Goal: Task Accomplishment & Management: Manage account settings

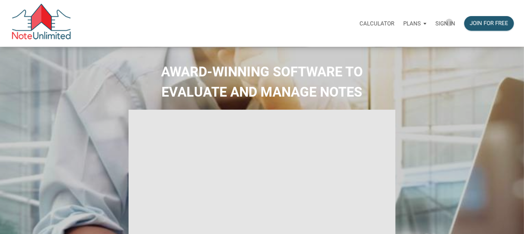
click at [450, 22] on p "Sign in" at bounding box center [446, 23] width 20 height 7
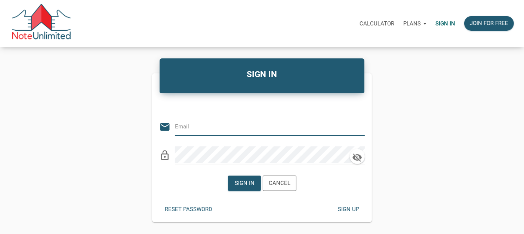
type input "notes@colonialfundinggroup.com"
click at [245, 180] on div "Sign in" at bounding box center [244, 183] width 20 height 9
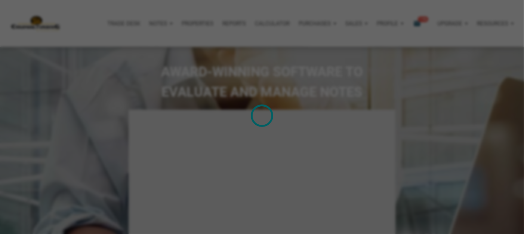
type input "Introduction to new features"
select select
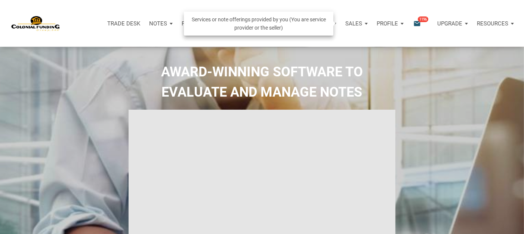
click at [363, 23] on div "Sales" at bounding box center [356, 23] width 31 height 22
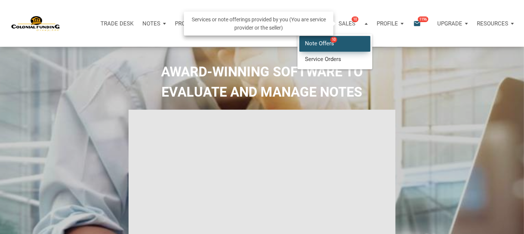
click at [354, 44] on link "Note Offers 10" at bounding box center [335, 43] width 71 height 15
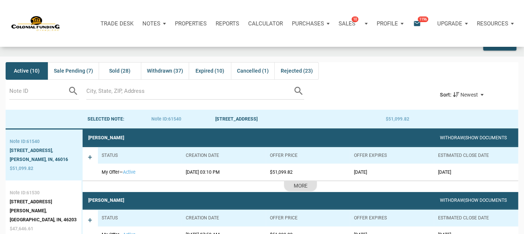
scroll to position [50, 0]
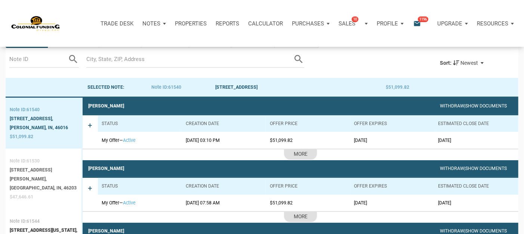
click at [34, 183] on div "Indianapolis, IN, 46203" at bounding box center [44, 187] width 68 height 9
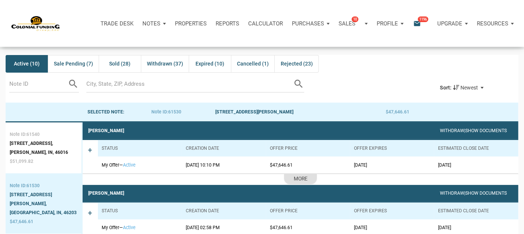
scroll to position [0, 0]
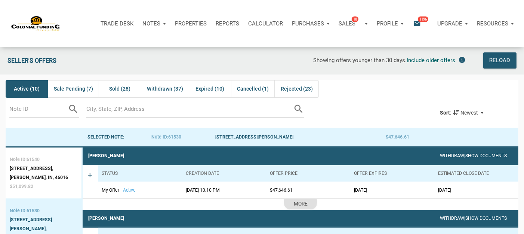
click at [32, 111] on input "text" at bounding box center [38, 109] width 58 height 17
type input "61544"
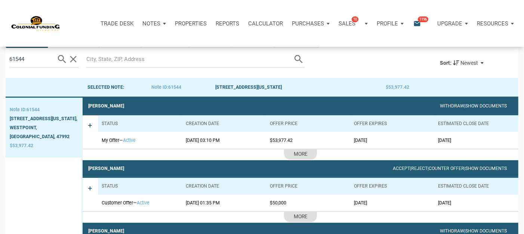
scroll to position [99, 0]
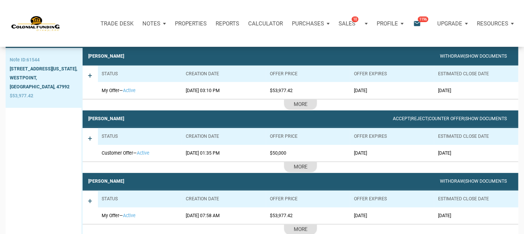
drag, startPoint x: 91, startPoint y: 154, endPoint x: 156, endPoint y: 154, distance: 65.1
click at [156, 154] on div "+ Status Creation date Offer price Offer Expires Estimated Close Date Customer …" at bounding box center [301, 150] width 436 height 46
click at [89, 155] on span "+" at bounding box center [90, 145] width 4 height 22
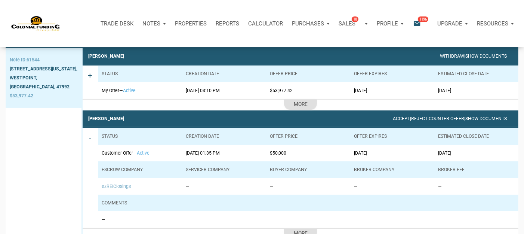
drag, startPoint x: 96, startPoint y: 153, endPoint x: 156, endPoint y: 153, distance: 59.5
click at [156, 153] on div "- Status Creation date Offer price Offer Expires Estimated Close Date Customer …" at bounding box center [301, 183] width 436 height 113
click at [254, 154] on td "09/15/2025 01:35 PM" at bounding box center [224, 153] width 84 height 16
drag, startPoint x: 98, startPoint y: 152, endPoint x: 158, endPoint y: 153, distance: 60.6
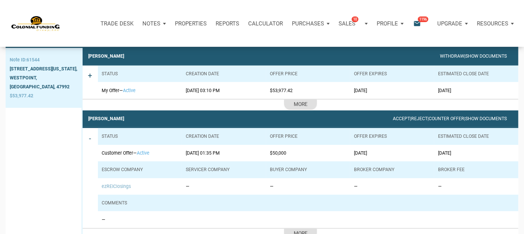
click at [158, 153] on div "- Status Creation date Offer price Offer Expires Estimated Close Date Customer …" at bounding box center [301, 183] width 436 height 113
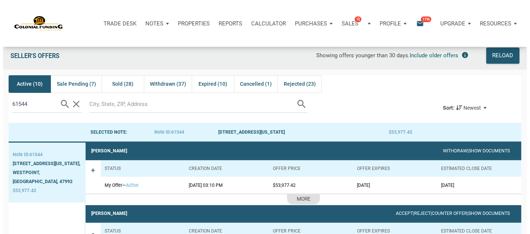
scroll to position [0, 0]
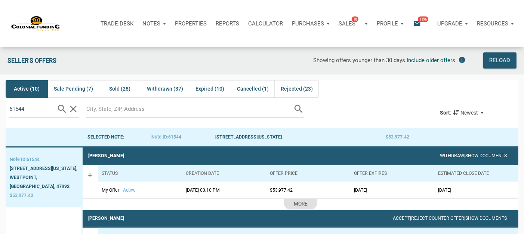
click at [420, 20] on span "1196" at bounding box center [423, 19] width 10 height 6
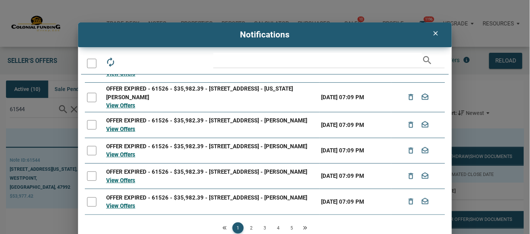
scroll to position [14, 0]
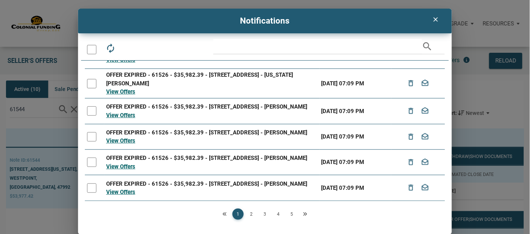
click at [250, 214] on link "2" at bounding box center [251, 213] width 11 height 11
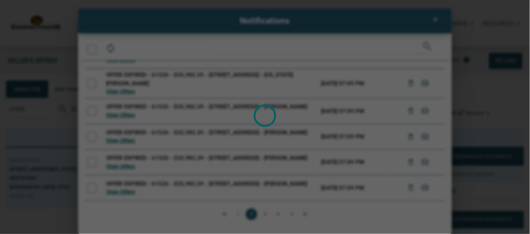
scroll to position [0, 0]
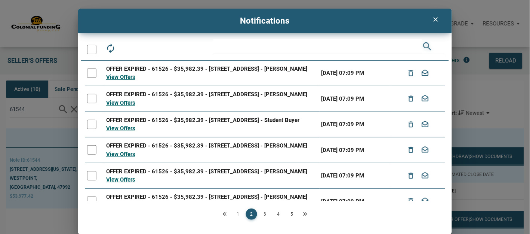
click at [426, 46] on icon "search" at bounding box center [427, 46] width 11 height 15
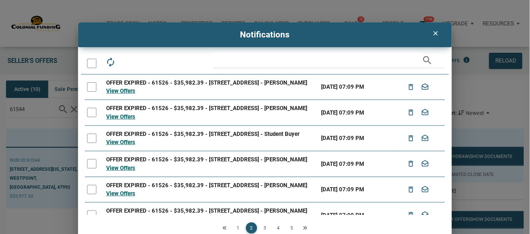
click at [435, 33] on icon "clear" at bounding box center [436, 33] width 9 height 7
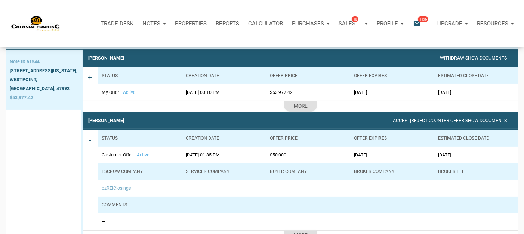
scroll to position [99, 0]
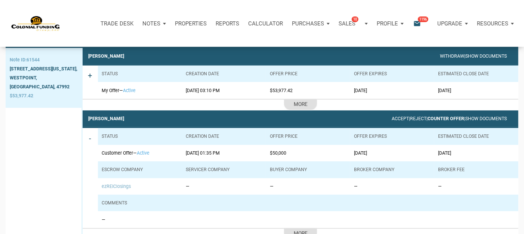
click at [439, 119] on link "Counter Offer" at bounding box center [446, 118] width 37 height 5
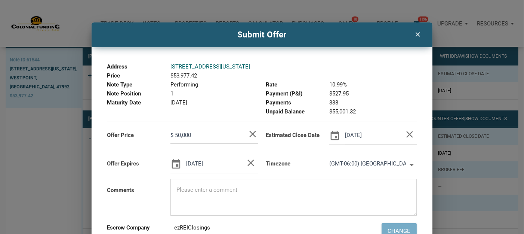
scroll to position [50, 0]
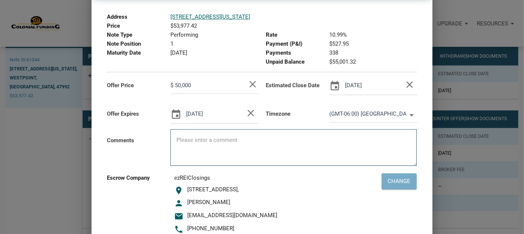
click at [187, 137] on textarea at bounding box center [294, 150] width 246 height 32
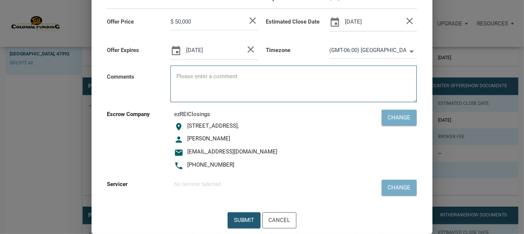
scroll to position [150, 0]
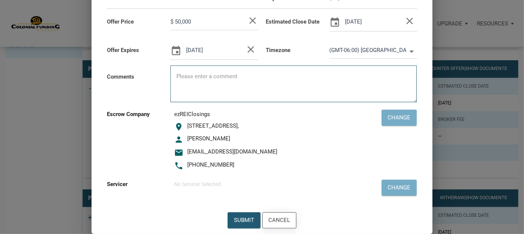
click at [283, 220] on div "Cancel" at bounding box center [279, 219] width 22 height 9
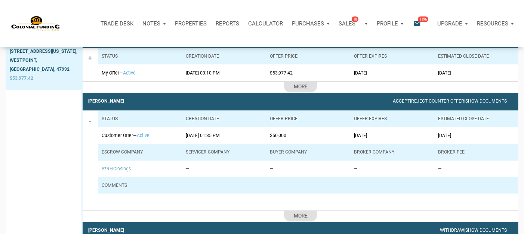
scroll to position [99, 0]
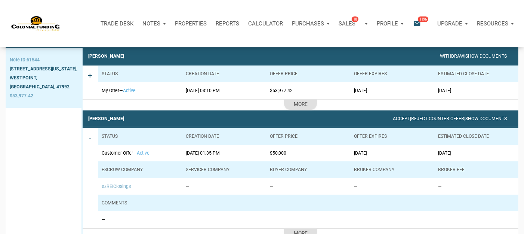
click at [400, 23] on div "Profile" at bounding box center [390, 23] width 36 height 22
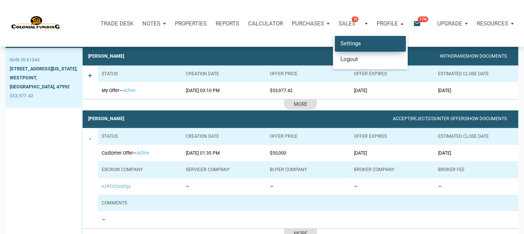
click at [360, 45] on link "Settings" at bounding box center [370, 43] width 71 height 15
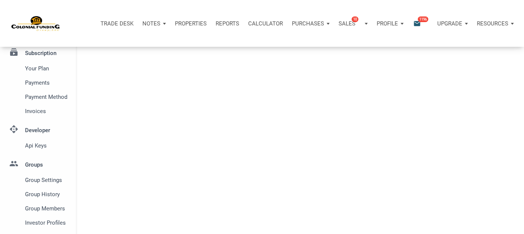
select select
type input "SOUTHLAKE"
select select
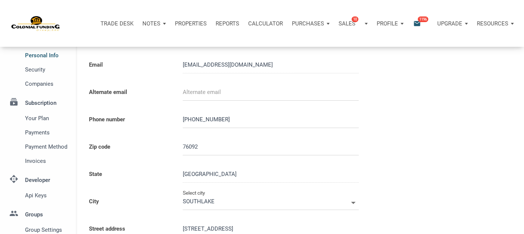
scroll to position [17, 0]
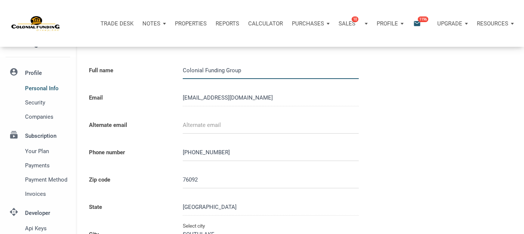
type input "0000000"
select select
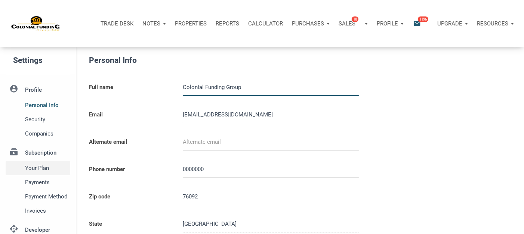
click at [50, 168] on span "Your plan" at bounding box center [46, 167] width 43 height 9
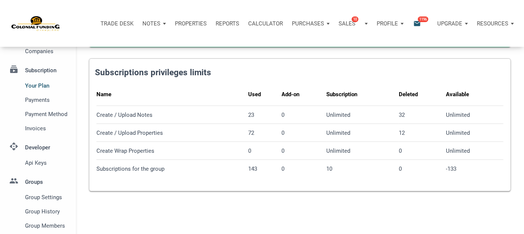
scroll to position [99, 0]
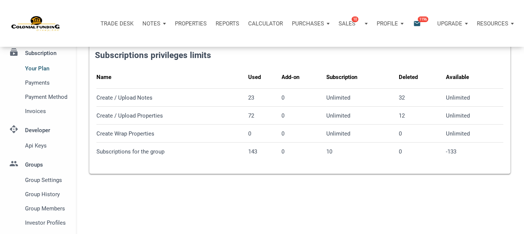
drag, startPoint x: 168, startPoint y: 167, endPoint x: 188, endPoint y: 169, distance: 20.2
click at [166, 164] on div "Name Used Add-on Subscription Deleted Available Create / Upload Notes 23 0 Unli…" at bounding box center [299, 117] width 421 height 110
click at [247, 189] on div "Your subscription is active check_circle Your subscription to noteunlimited.com…" at bounding box center [300, 95] width 448 height 297
drag, startPoint x: 246, startPoint y: 76, endPoint x: 257, endPoint y: 76, distance: 11.2
click at [257, 76] on tr "Name Used Add-on Subscription Deleted Available" at bounding box center [299, 77] width 407 height 21
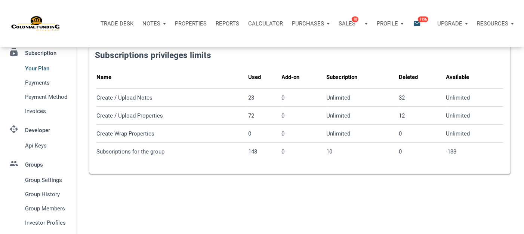
drag, startPoint x: 279, startPoint y: 75, endPoint x: 305, endPoint y: 73, distance: 26.6
click at [305, 73] on tr "Name Used Add-on Subscription Deleted Available" at bounding box center [299, 77] width 407 height 21
drag, startPoint x: 327, startPoint y: 74, endPoint x: 357, endPoint y: 77, distance: 30.1
click at [357, 77] on div "Subscription" at bounding box center [341, 77] width 31 height 10
drag, startPoint x: 398, startPoint y: 77, endPoint x: 430, endPoint y: 77, distance: 32.2
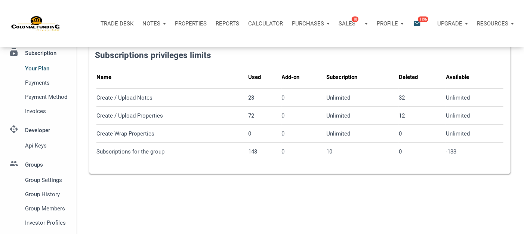
click at [430, 77] on tr "Name Used Add-on Subscription Deleted Available" at bounding box center [299, 77] width 407 height 21
drag, startPoint x: 454, startPoint y: 77, endPoint x: 474, endPoint y: 79, distance: 19.9
click at [474, 79] on tr "Name Used Add-on Subscription Deleted Available" at bounding box center [299, 77] width 407 height 21
drag, startPoint x: 174, startPoint y: 154, endPoint x: 97, endPoint y: 151, distance: 76.7
click at [97, 151] on div "Subscriptions for the group" at bounding box center [170, 151] width 149 height 7
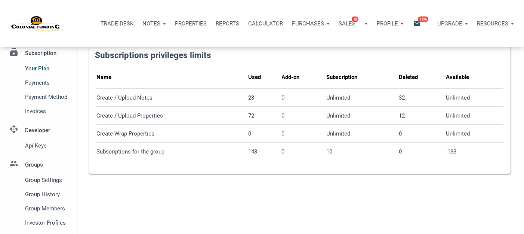
click at [172, 154] on div "Subscriptions for the group" at bounding box center [170, 151] width 149 height 7
drag, startPoint x: 442, startPoint y: 150, endPoint x: 461, endPoint y: 150, distance: 19.5
click at [461, 150] on tr "Subscriptions for the group 143 0 10 0 -133" at bounding box center [299, 151] width 407 height 18
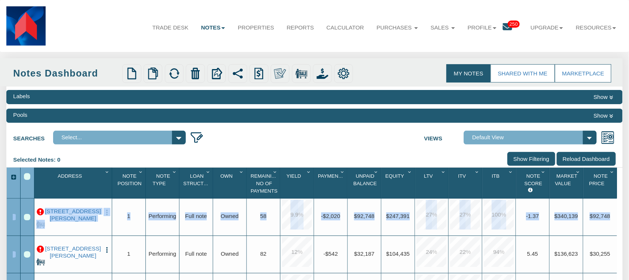
drag, startPoint x: 17, startPoint y: 215, endPoint x: 608, endPoint y: 214, distance: 590.8
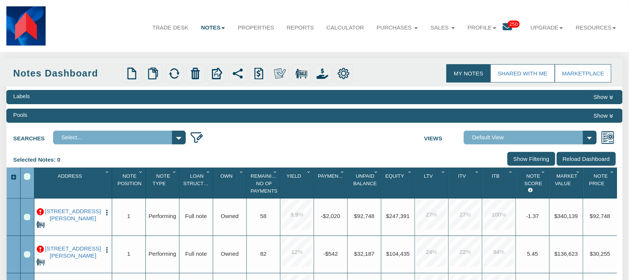
click at [308, 143] on div "Searches Select... Views 2908241837 For Sale Default View" at bounding box center [314, 137] width 616 height 18
click at [25, 218] on div "Row 1, Row Selection Checkbox" at bounding box center [27, 217] width 6 height 6
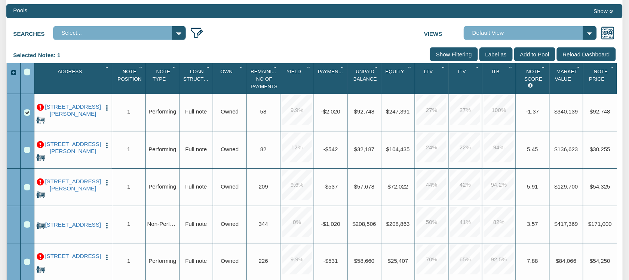
scroll to position [120, 0]
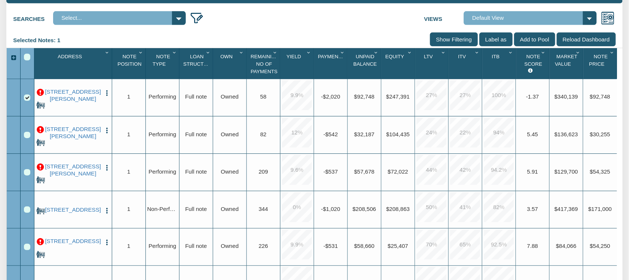
click at [107, 96] on img "button" at bounding box center [107, 93] width 7 height 7
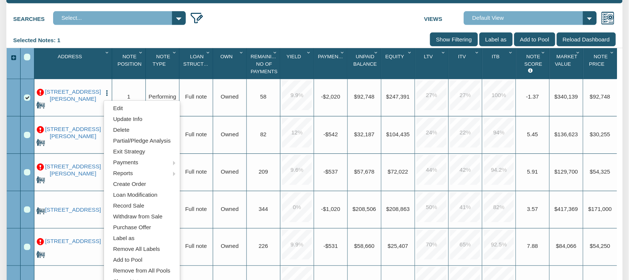
click at [337, 24] on div "Searches Select... Views 2908241837 For Sale Default View" at bounding box center [314, 17] width 616 height 18
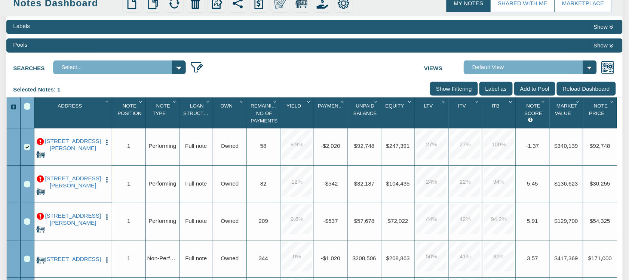
scroll to position [0, 0]
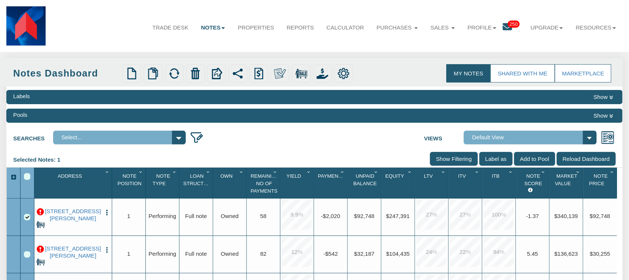
click at [25, 221] on div "Row 1, Row Selection Checkbox" at bounding box center [27, 217] width 6 height 6
click at [558, 26] on link "Upgrade" at bounding box center [546, 28] width 45 height 20
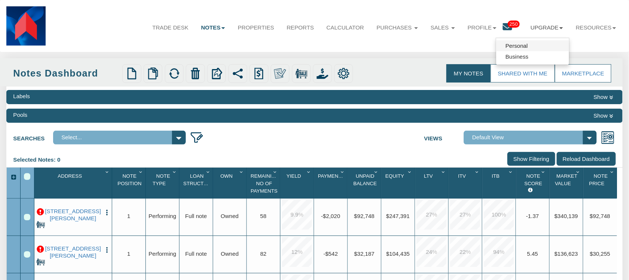
click at [525, 48] on link "Personal" at bounding box center [532, 45] width 73 height 11
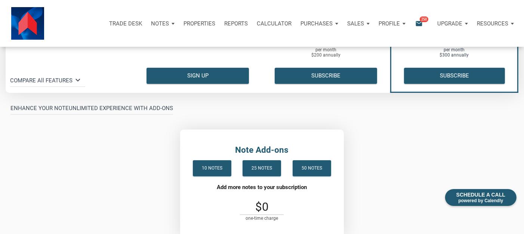
scroll to position [150, 0]
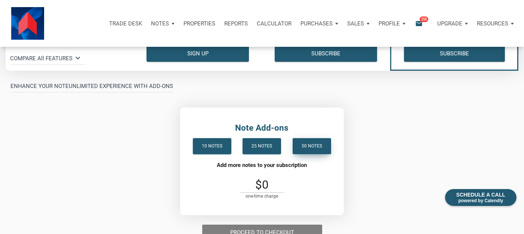
click at [313, 148] on div "50 notes" at bounding box center [312, 146] width 21 height 9
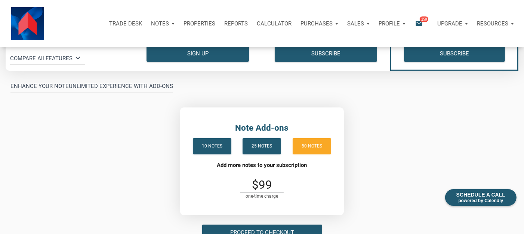
drag, startPoint x: 252, startPoint y: 182, endPoint x: 302, endPoint y: 182, distance: 50.1
click at [302, 182] on h3 "$99" at bounding box center [262, 185] width 150 height 12
click at [206, 147] on div "10 notes" at bounding box center [212, 146] width 21 height 9
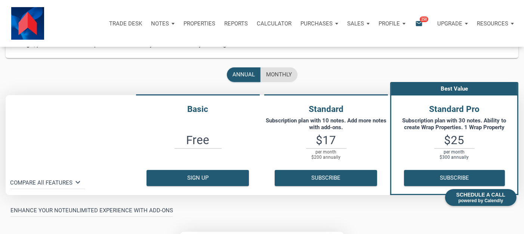
scroll to position [0, 0]
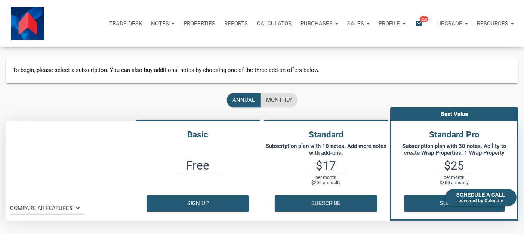
drag, startPoint x: 309, startPoint y: 179, endPoint x: 344, endPoint y: 180, distance: 35.5
click at [344, 180] on p "per month $200 annually" at bounding box center [326, 180] width 40 height 12
click at [401, 24] on div "Profile" at bounding box center [392, 23] width 36 height 22
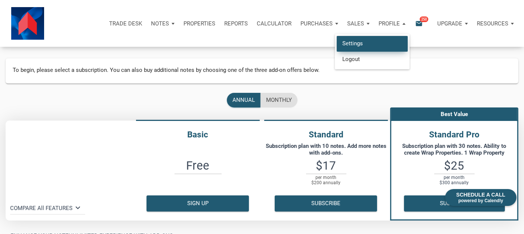
click at [350, 42] on link "Settings" at bounding box center [372, 43] width 71 height 15
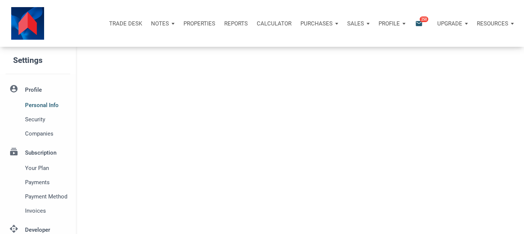
select select
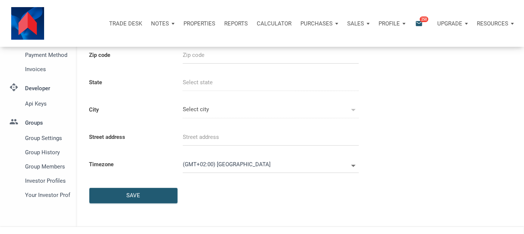
scroll to position [150, 0]
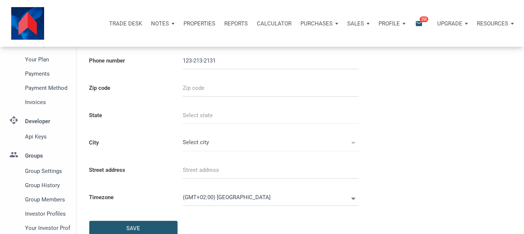
type input "12321321312"
select select
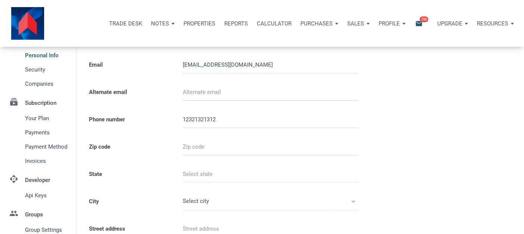
scroll to position [0, 0]
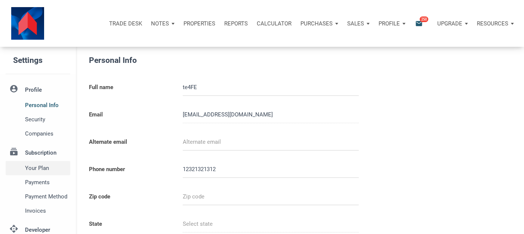
click at [37, 169] on span "Your plan" at bounding box center [46, 167] width 43 height 9
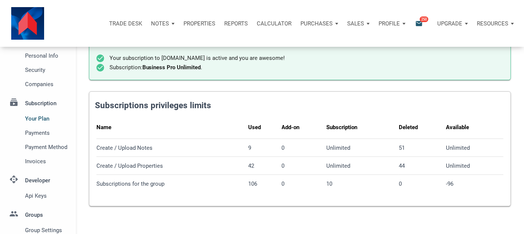
scroll to position [50, 0]
drag, startPoint x: 236, startPoint y: 147, endPoint x: 411, endPoint y: 148, distance: 175.0
click at [411, 148] on tr "Create / Upload Notes 9 0 Unlimited 51 Unlimited" at bounding box center [299, 147] width 407 height 18
click at [245, 151] on td "Create / Upload Notes" at bounding box center [172, 147] width 152 height 18
drag, startPoint x: 245, startPoint y: 150, endPoint x: 256, endPoint y: 148, distance: 11.3
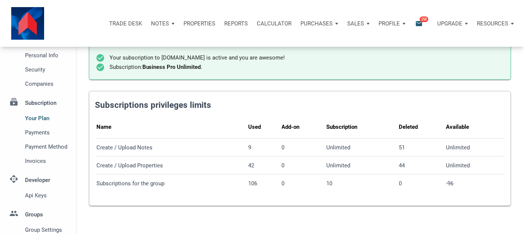
click at [256, 148] on tr "Create / Upload Notes 9 0 Unlimited 51 Unlimited" at bounding box center [299, 147] width 407 height 18
drag, startPoint x: 402, startPoint y: 147, endPoint x: 396, endPoint y: 147, distance: 5.2
click at [396, 147] on tr "Create / Upload Notes 9 0 Unlimited 51 Unlimited" at bounding box center [299, 147] width 407 height 18
drag, startPoint x: 98, startPoint y: 148, endPoint x: 484, endPoint y: 140, distance: 386.4
click at [484, 140] on tr "Create / Upload Notes 9 0 Unlimited 51 Unlimited" at bounding box center [299, 147] width 407 height 18
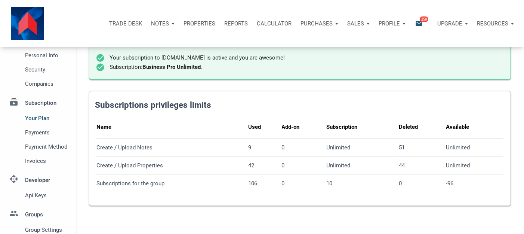
click at [409, 103] on h4 "Subscriptions privileges limits" at bounding box center [303, 105] width 416 height 13
click at [170, 24] on div "Notes" at bounding box center [163, 23] width 33 height 22
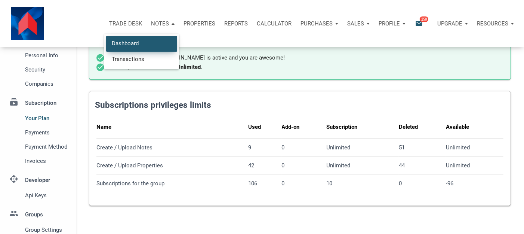
click at [139, 42] on link "Dashboard" at bounding box center [141, 43] width 71 height 15
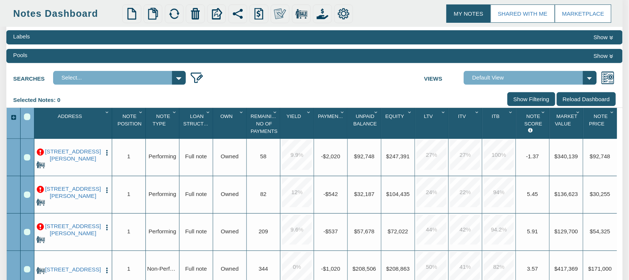
scroll to position [60, 0]
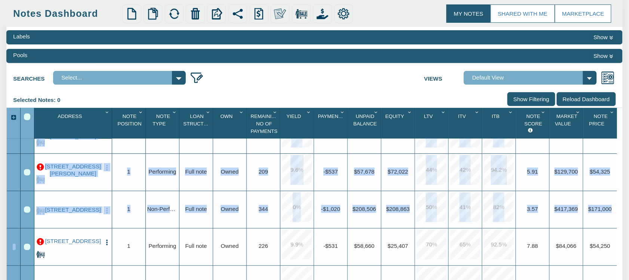
drag, startPoint x: 14, startPoint y: 210, endPoint x: 611, endPoint y: 211, distance: 596.8
click at [611, 211] on div "Address 1 Note Position 1 Note Type 1 Loan Structure 1 Own 1 Remaining No Of Pa…" at bounding box center [315, 229] width 616 height 242
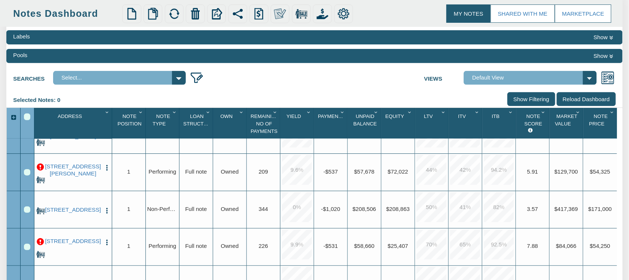
click at [10, 214] on div at bounding box center [14, 209] width 14 height 37
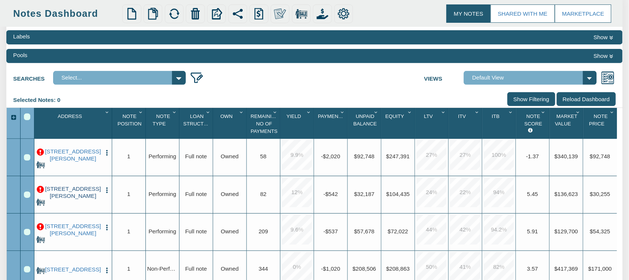
scroll to position [0, 0]
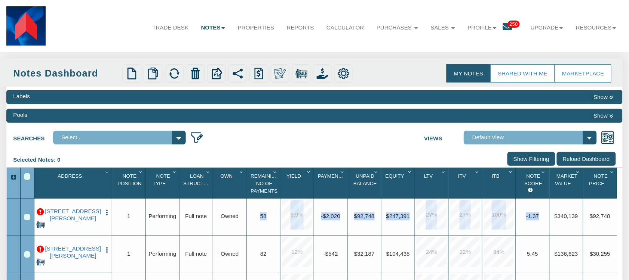
drag, startPoint x: 252, startPoint y: 218, endPoint x: 552, endPoint y: 218, distance: 300.3
click at [552, 199] on div "406 Honeysuckle Dr, Hemphill, TX, 78372 Edit Update Info Delete Partial/Pledge …" at bounding box center [325, 199] width 583 height 0
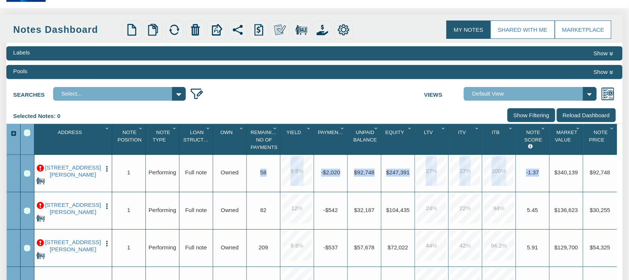
scroll to position [60, 0]
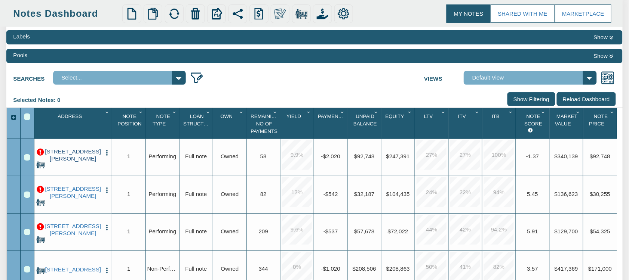
click at [88, 156] on link "406 Honeysuckle Dr, Hemphill, TX, 78372" at bounding box center [73, 154] width 56 height 13
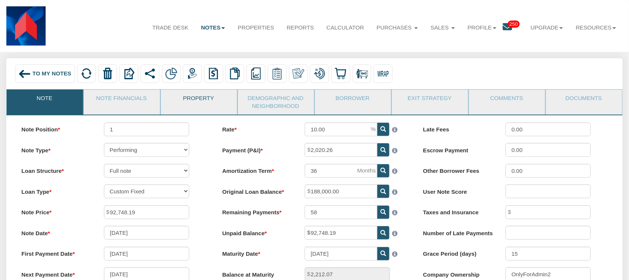
click at [171, 105] on link "Property" at bounding box center [199, 99] width 76 height 19
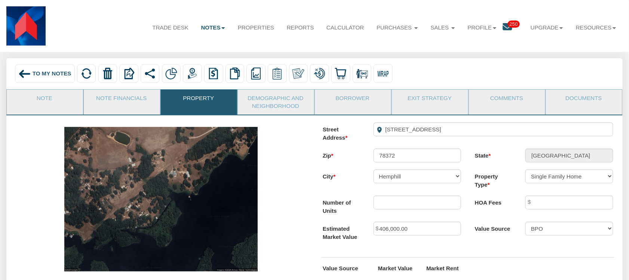
drag, startPoint x: 44, startPoint y: 74, endPoint x: 509, endPoint y: 45, distance: 465.3
click at [44, 74] on span "To My Notes" at bounding box center [52, 73] width 39 height 6
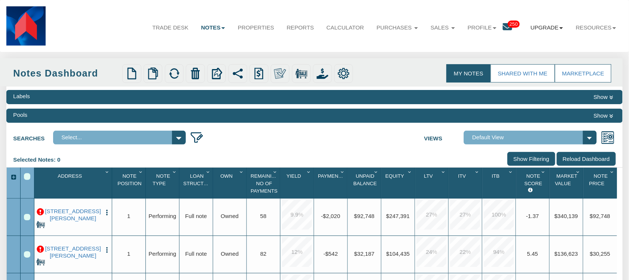
click at [560, 29] on b at bounding box center [561, 28] width 4 height 2
click at [519, 44] on link "Personal" at bounding box center [532, 45] width 73 height 11
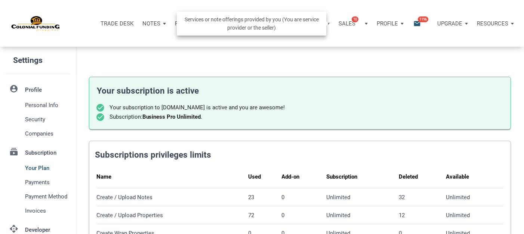
click at [352, 19] on span "10" at bounding box center [355, 19] width 7 height 6
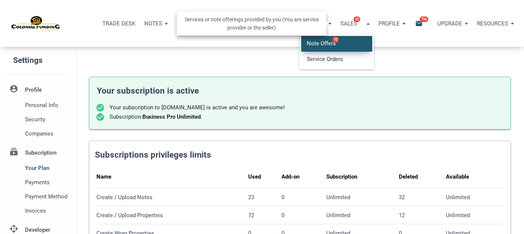
click at [334, 38] on span "10" at bounding box center [335, 40] width 7 height 6
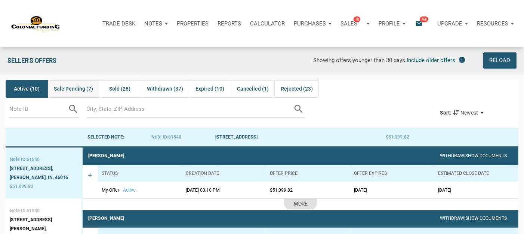
click at [69, 90] on span "Sale Pending (7)" at bounding box center [73, 88] width 39 height 9
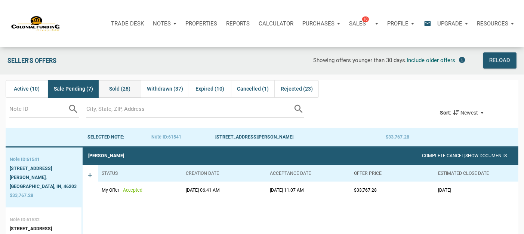
click at [133, 90] on div "Sold (28)" at bounding box center [120, 88] width 42 height 17
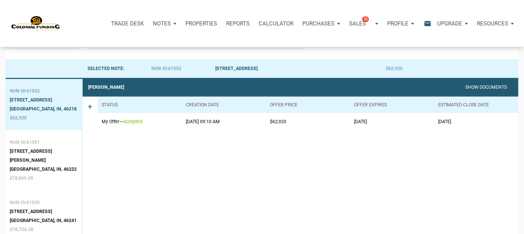
scroll to position [59, 0]
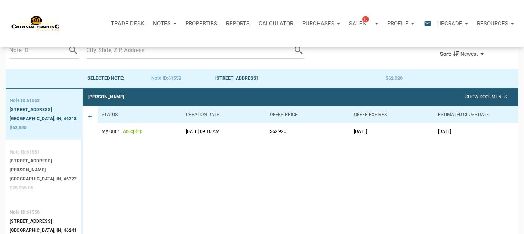
click at [42, 164] on div "[STREET_ADDRESS][PERSON_NAME]" at bounding box center [44, 165] width 68 height 18
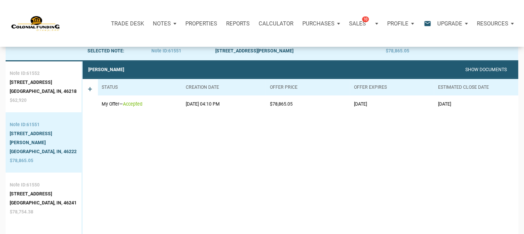
scroll to position [96, 0]
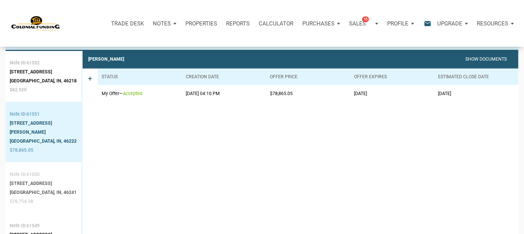
click at [44, 179] on div "[STREET_ADDRESS]" at bounding box center [43, 183] width 67 height 9
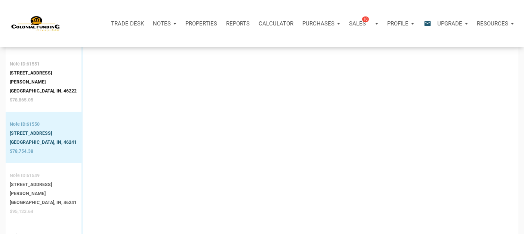
click at [47, 198] on div "[GEOGRAPHIC_DATA], IN, 46241" at bounding box center [44, 202] width 68 height 9
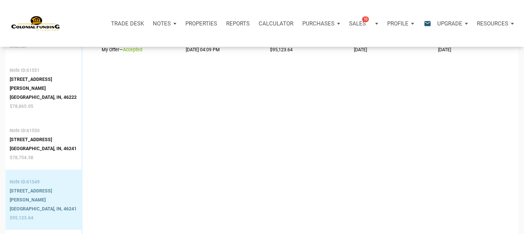
scroll to position [147, 0]
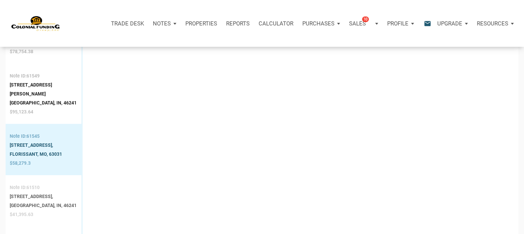
click at [49, 192] on div "4525 Phoenix Drive," at bounding box center [43, 196] width 67 height 9
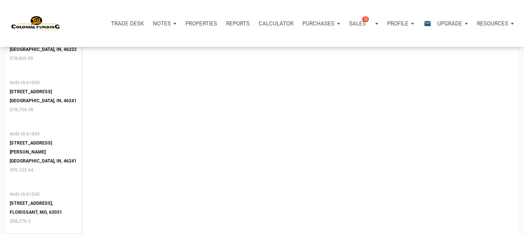
scroll to position [196, 0]
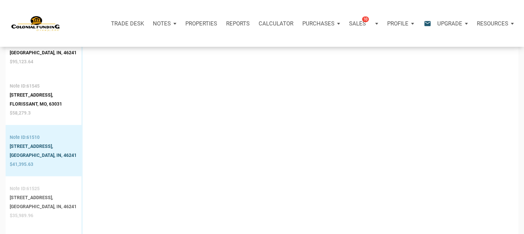
click at [42, 202] on div "Indianapolis, IN, 46241" at bounding box center [43, 206] width 67 height 9
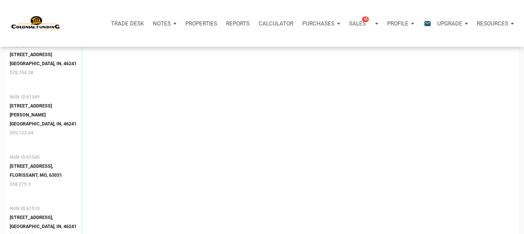
scroll to position [246, 0]
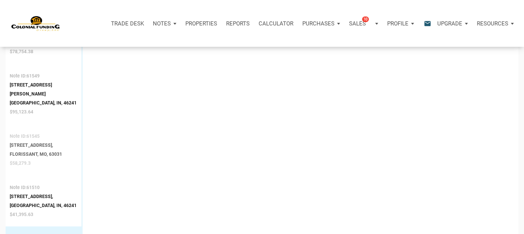
click at [36, 141] on div "2101 New Sun Drive," at bounding box center [36, 145] width 52 height 9
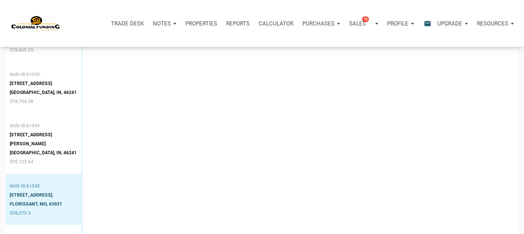
scroll to position [199, 0]
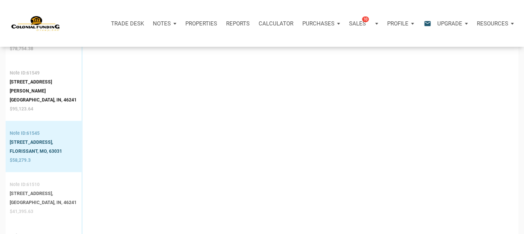
click at [29, 182] on span "61510" at bounding box center [33, 184] width 13 height 5
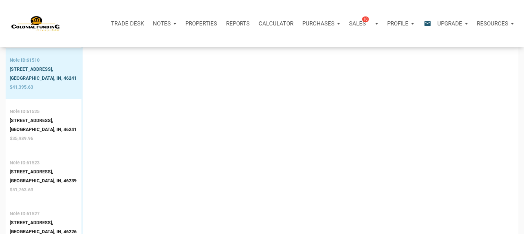
scroll to position [396, 0]
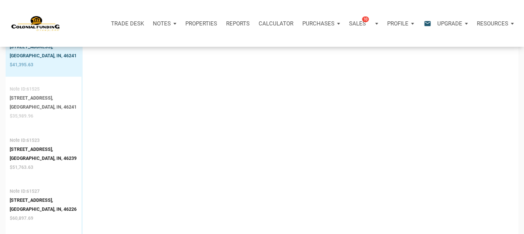
click at [28, 102] on div "Indianapolis, IN, 46241" at bounding box center [43, 106] width 67 height 9
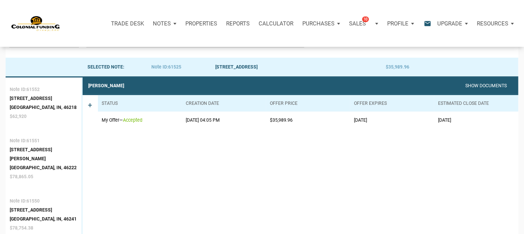
scroll to position [47, 0]
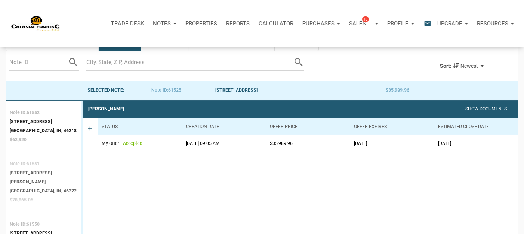
click at [38, 186] on div "Indianapolis, IN, 46222" at bounding box center [44, 190] width 68 height 9
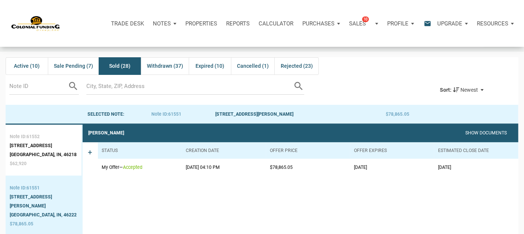
scroll to position [0, 0]
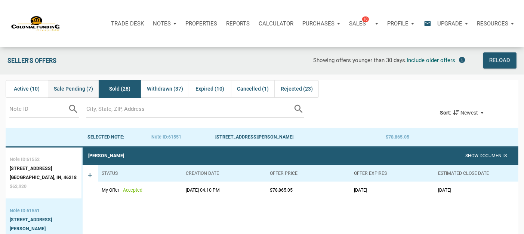
click at [72, 90] on span "Sale Pending (7)" at bounding box center [73, 88] width 39 height 9
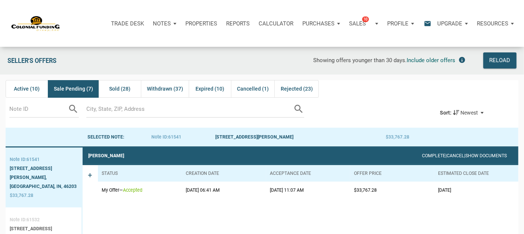
click at [21, 217] on span "Note ID:" at bounding box center [18, 219] width 17 height 5
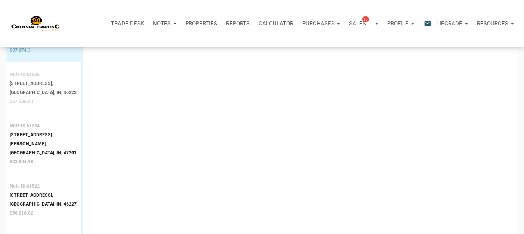
click at [35, 83] on div "1015 North Tremont Street," at bounding box center [43, 83] width 67 height 9
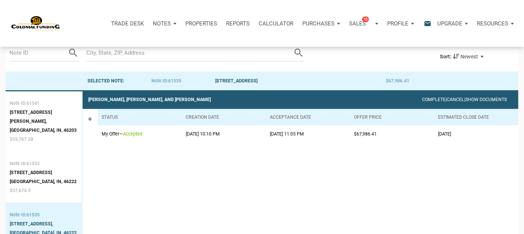
scroll to position [47, 0]
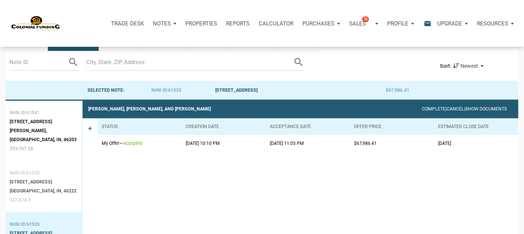
click at [27, 186] on div "Indianapolis, IN, 46222" at bounding box center [43, 190] width 67 height 9
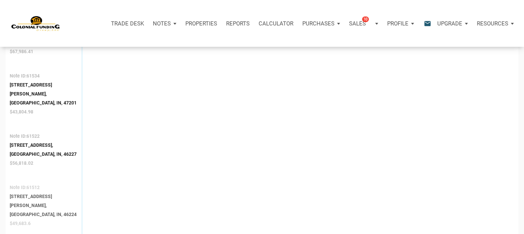
click at [42, 192] on div "702 Pioneer Woods Drive," at bounding box center [44, 201] width 68 height 18
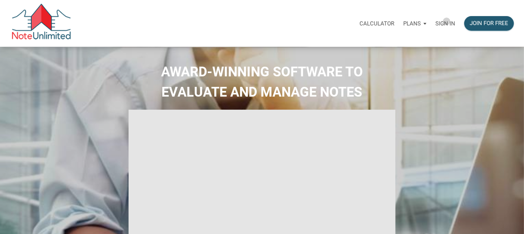
click at [447, 21] on p "Sign in" at bounding box center [446, 23] width 20 height 7
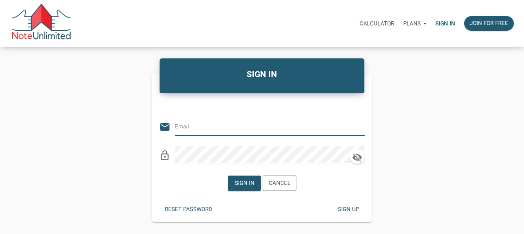
type input "notes@colonialfundinggroup.com"
click at [357, 125] on icon "clear" at bounding box center [359, 126] width 11 height 11
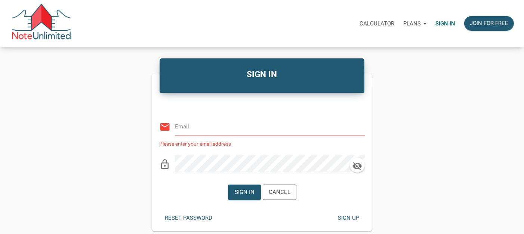
click at [234, 135] on div "email" at bounding box center [262, 124] width 206 height 23
click at [190, 128] on input "email" at bounding box center [264, 126] width 179 height 17
type input "automationnoteunlimited+buyer@gmail.com"
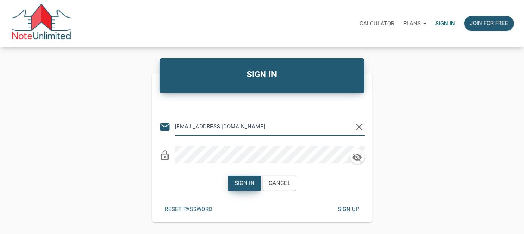
click at [240, 185] on div "Sign in" at bounding box center [244, 183] width 20 height 9
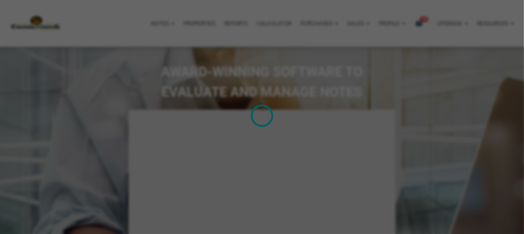
type input "Introduction to new features"
select select
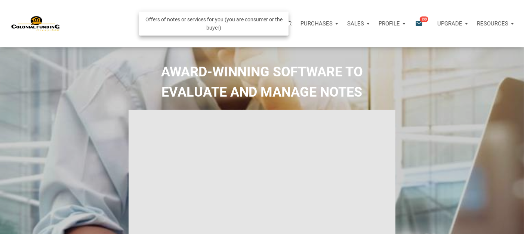
click at [334, 23] on div "Purchases" at bounding box center [319, 23] width 47 height 22
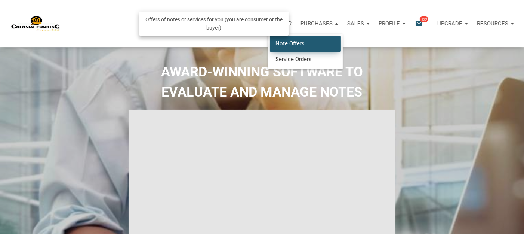
click at [307, 41] on link "Note Offers" at bounding box center [305, 43] width 71 height 15
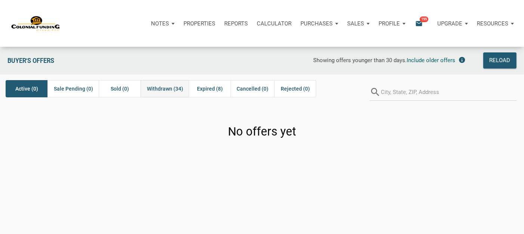
click at [170, 89] on span "Withdrawn (34)" at bounding box center [165, 88] width 36 height 9
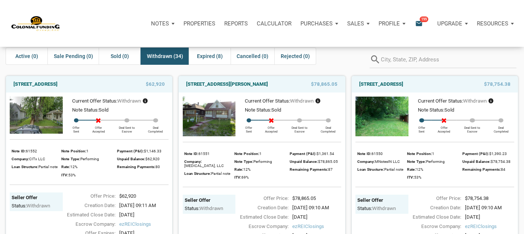
scroll to position [50, 0]
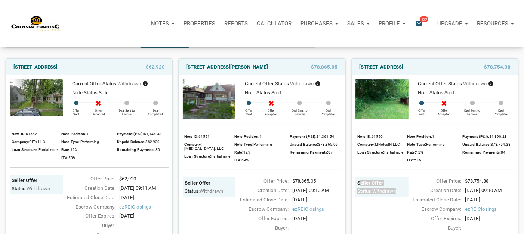
drag, startPoint x: 376, startPoint y: 219, endPoint x: 352, endPoint y: 185, distance: 42.0
click at [352, 185] on div "Current Offer Status: withdrawn Note Status: Sold Offer Sent Offer Accepted Dea…" at bounding box center [435, 178] width 166 height 207
drag, startPoint x: 204, startPoint y: 216, endPoint x: 182, endPoint y: 185, distance: 37.0
click at [183, 185] on div "Seller Offer Status: withdrawn" at bounding box center [209, 221] width 53 height 89
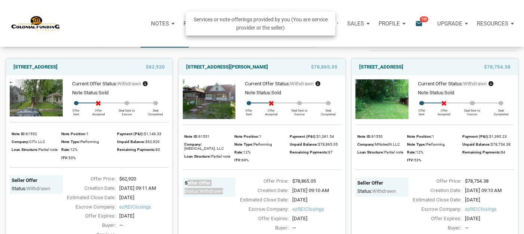
click at [366, 24] on div "Sales" at bounding box center [358, 23] width 31 height 22
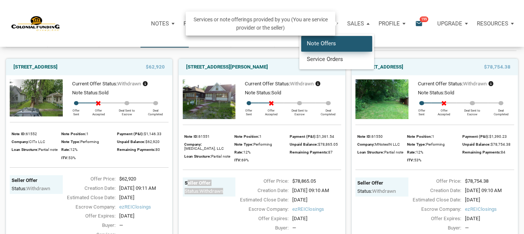
click at [320, 43] on link "Note Offers" at bounding box center [336, 43] width 71 height 15
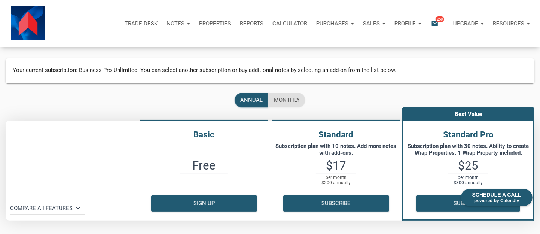
drag, startPoint x: 286, startPoint y: 138, endPoint x: 360, endPoint y: 136, distance: 74.8
click at [360, 136] on h4 "Standard" at bounding box center [336, 134] width 132 height 13
drag, startPoint x: 434, startPoint y: 136, endPoint x: 500, endPoint y: 132, distance: 65.6
click at [500, 132] on h4 "Standard Pro" at bounding box center [468, 134] width 130 height 13
drag, startPoint x: 61, startPoint y: 211, endPoint x: 92, endPoint y: 166, distance: 54.0
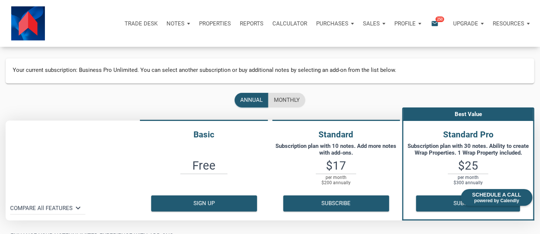
click at [92, 166] on div "Basic Free Sign up Standard Subscription plan with 10 notes. Add more notes wit…" at bounding box center [270, 166] width 540 height 98
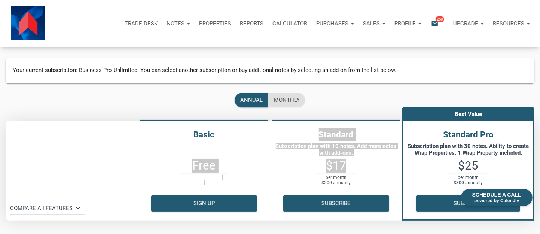
drag, startPoint x: 268, startPoint y: 142, endPoint x: 369, endPoint y: 166, distance: 102.9
click at [369, 166] on tr "Basic Free Sign up Standard Subscription plan with 10 notes. Add more notes wit…" at bounding box center [270, 170] width 528 height 100
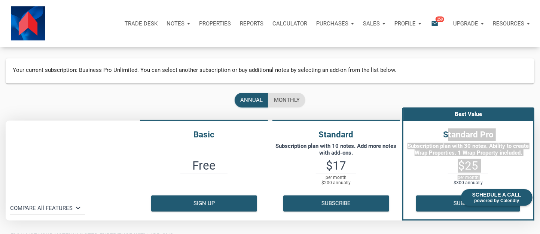
drag, startPoint x: 410, startPoint y: 133, endPoint x: 451, endPoint y: 182, distance: 64.5
click at [451, 182] on div "Standard Pro Subscription plan with 30 notes. Ability to create Wrap Properties…" at bounding box center [468, 169] width 130 height 83
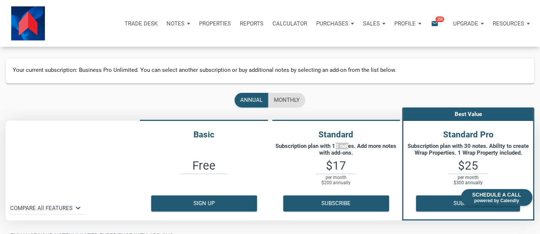
drag, startPoint x: 333, startPoint y: 146, endPoint x: 345, endPoint y: 146, distance: 12.3
click at [345, 146] on p "Subscription plan with 10 notes. Add more notes with add-ons." at bounding box center [336, 148] width 125 height 13
drag, startPoint x: 172, startPoint y: 165, endPoint x: 234, endPoint y: 173, distance: 62.6
click at [234, 173] on div "Free" at bounding box center [204, 175] width 132 height 30
drag, startPoint x: 302, startPoint y: 167, endPoint x: 368, endPoint y: 167, distance: 65.4
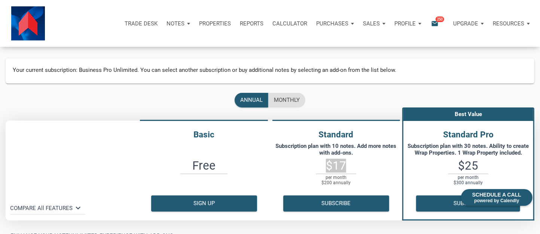
click at [368, 167] on h3 "$17" at bounding box center [336, 166] width 132 height 12
drag, startPoint x: 444, startPoint y: 165, endPoint x: 492, endPoint y: 168, distance: 48.4
click at [492, 168] on h3 "$25" at bounding box center [468, 166] width 130 height 12
drag, startPoint x: 318, startPoint y: 133, endPoint x: 352, endPoint y: 134, distance: 33.3
click at [352, 134] on h4 "Standard" at bounding box center [336, 134] width 132 height 13
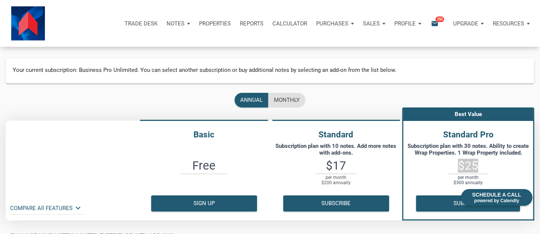
click at [76, 210] on icon "keyboard_arrow_down" at bounding box center [77, 207] width 9 height 9
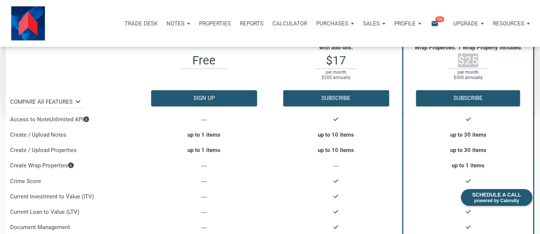
scroll to position [99, 0]
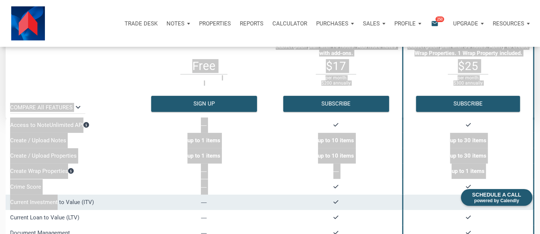
drag, startPoint x: 23, startPoint y: 83, endPoint x: 54, endPoint y: 196, distance: 117.0
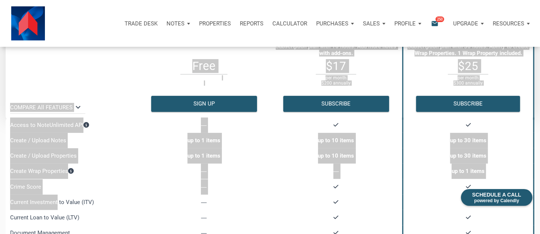
click at [80, 77] on th at bounding box center [72, 70] width 132 height 99
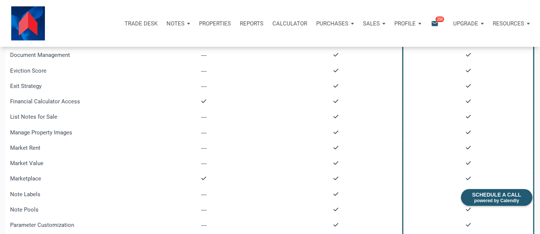
scroll to position [0, 0]
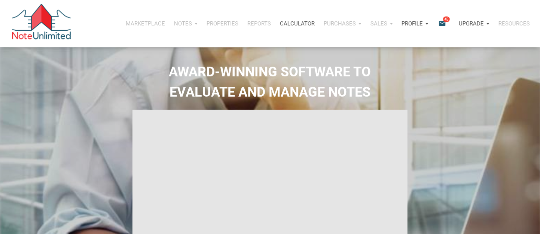
click at [427, 24] on div "Profile" at bounding box center [415, 23] width 36 height 22
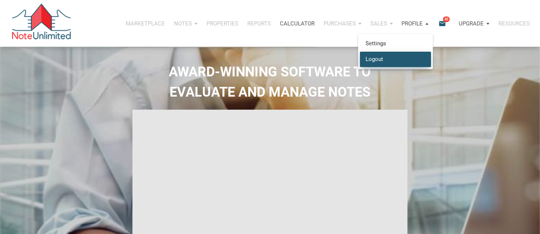
click at [378, 62] on link "Logout" at bounding box center [395, 58] width 71 height 15
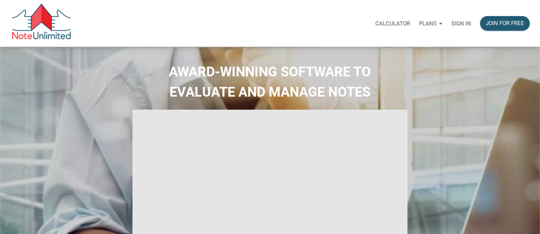
click at [461, 27] on p "Sign in" at bounding box center [461, 23] width 20 height 7
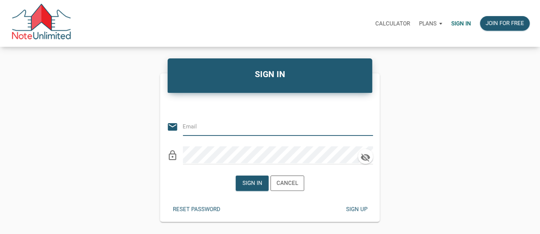
type input "[EMAIL_ADDRESS][DOMAIN_NAME]"
click at [366, 128] on icon "clear" at bounding box center [367, 126] width 11 height 11
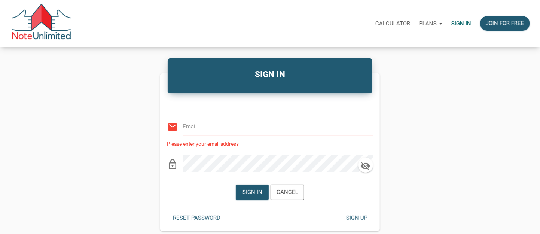
click at [236, 132] on input "email" at bounding box center [272, 126] width 179 height 17
type input "[PERSON_NAME][EMAIL_ADDRESS][DOMAIN_NAME]"
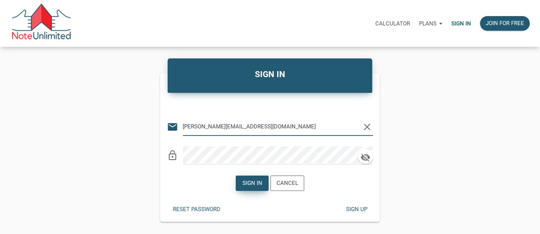
click at [251, 181] on div "Sign in" at bounding box center [252, 183] width 20 height 9
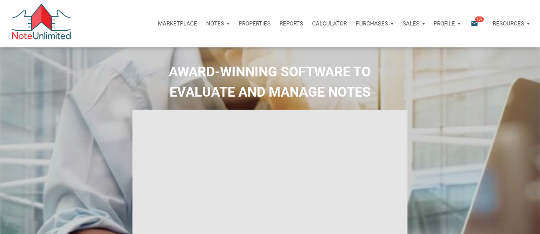
type input "Introduction to new features"
select select
click at [444, 22] on p "Profile" at bounding box center [443, 23] width 21 height 7
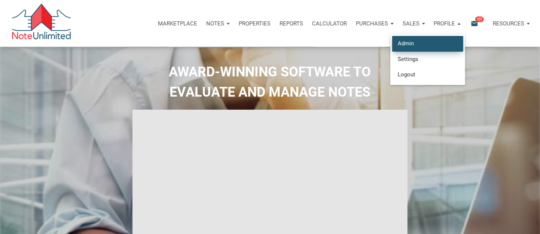
click at [406, 40] on link "Admin" at bounding box center [427, 43] width 71 height 15
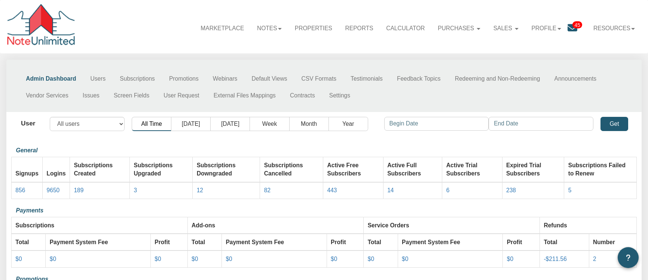
select select "object:44"
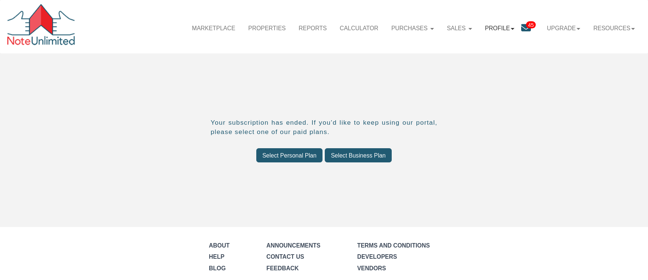
click at [510, 28] on b at bounding box center [512, 29] width 4 height 2
click at [538, 126] on div "Your subscription has ended. If you’d like to keep using our portal, please sel…" at bounding box center [324, 140] width 648 height 174
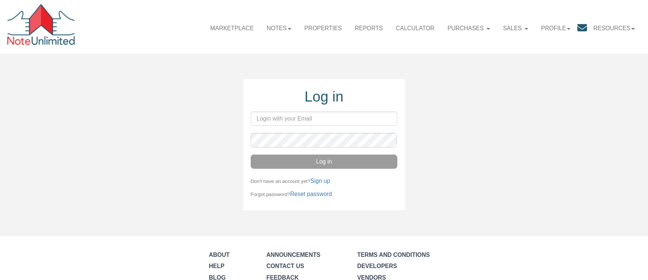
type input "[PERSON_NAME][EMAIL_ADDRESS][DOMAIN_NAME]"
click at [323, 168] on button "Log in" at bounding box center [324, 162] width 147 height 14
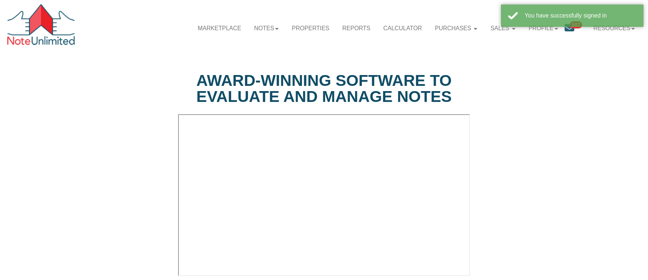
select select "string:Introduction to new features"
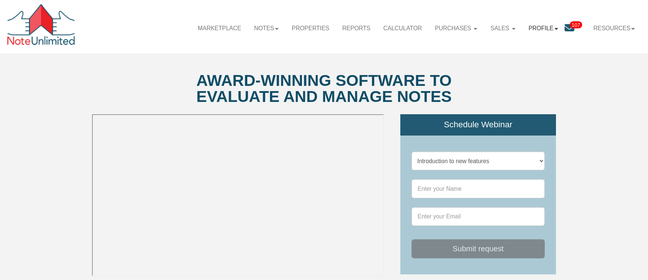
click at [541, 28] on link "Profile" at bounding box center [543, 28] width 43 height 21
click at [527, 46] on link "Admin" at bounding box center [548, 48] width 75 height 11
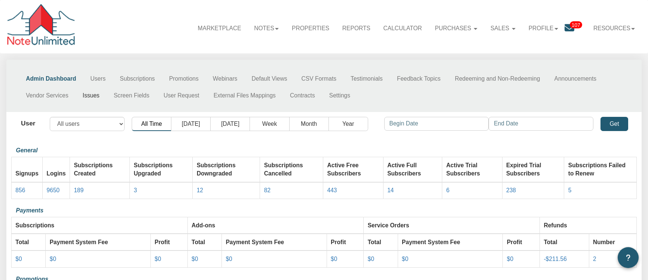
select select "object:78"
click at [102, 78] on link "Users" at bounding box center [98, 78] width 30 height 17
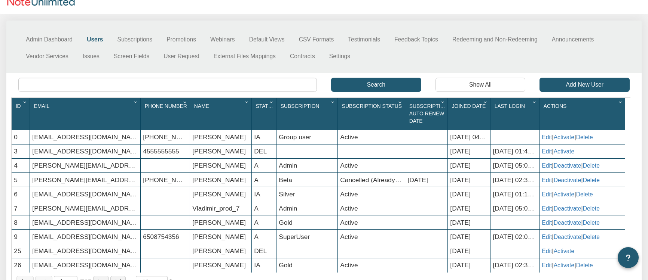
scroll to position [60, 0]
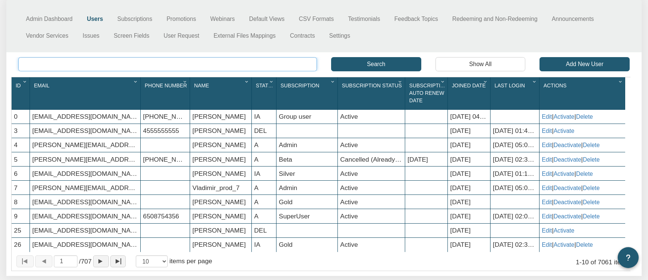
click at [126, 66] on input "text" at bounding box center [167, 64] width 298 height 14
click at [129, 65] on input "ci" at bounding box center [167, 64] width 298 height 14
type input "ci"
click at [354, 65] on button "Search" at bounding box center [376, 64] width 90 height 14
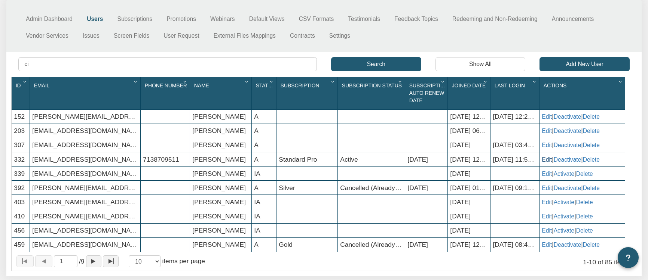
click at [546, 163] on link "Edit" at bounding box center [546, 160] width 10 height 6
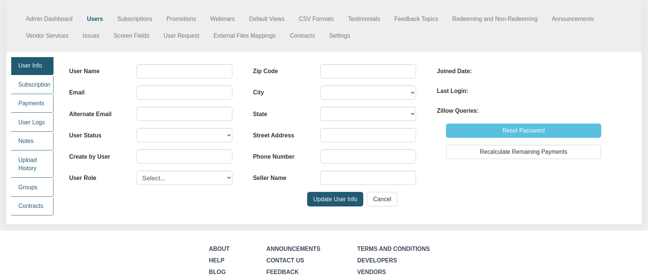
type input "[PERSON_NAME]"
type input "[EMAIL_ADDRESS][DOMAIN_NAME]"
select select "A"
type input "0"
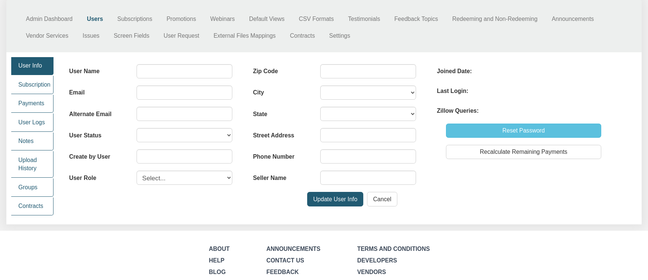
select select "user"
type input "77019"
type input "[STREET_ADDRESS][PERSON_NAME]"
type input "[PHONE_NUMBER]"
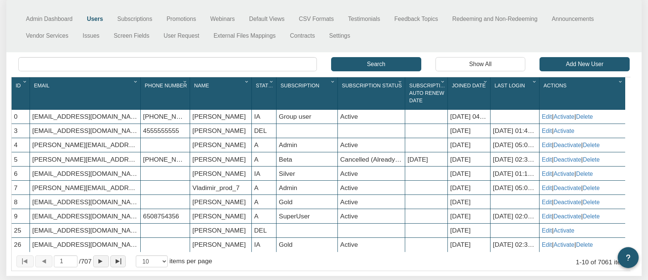
scroll to position [44, 0]
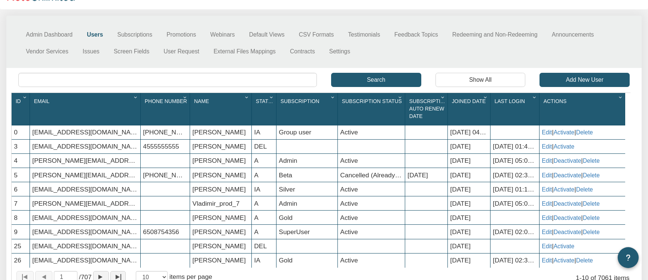
click at [331, 99] on icon "Column Menu" at bounding box center [333, 97] width 8 height 5
click at [309, 104] on span "Subscription" at bounding box center [299, 101] width 39 height 6
click at [332, 99] on icon "Column Menu" at bounding box center [333, 97] width 8 height 5
click at [300, 100] on span "Subscription" at bounding box center [299, 101] width 39 height 6
click at [298, 101] on span "Subscription" at bounding box center [299, 101] width 39 height 6
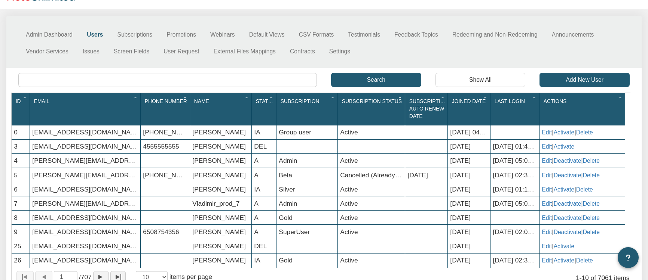
click at [298, 101] on span "Subscription" at bounding box center [299, 101] width 39 height 6
click at [331, 99] on icon "Column Menu" at bounding box center [333, 97] width 8 height 5
click at [306, 102] on span "Subscription" at bounding box center [299, 101] width 39 height 6
click at [300, 217] on div "Gold" at bounding box center [306, 218] width 61 height 14
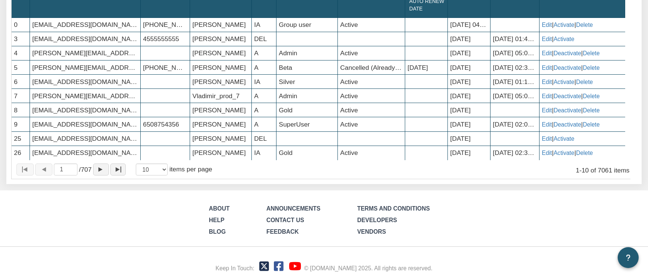
scroll to position [164, 0]
select select "number:100"
click at [136, 164] on select "10 25 50 75 100" at bounding box center [152, 170] width 32 height 12
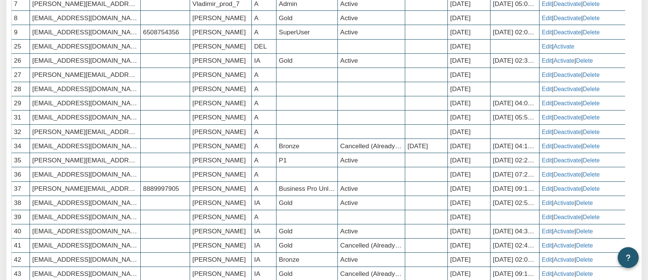
scroll to position [224, 0]
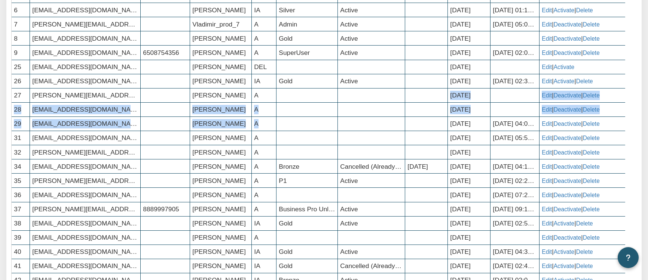
drag, startPoint x: 298, startPoint y: 96, endPoint x: 297, endPoint y: 118, distance: 22.4
click at [295, 93] on div at bounding box center [306, 96] width 61 height 14
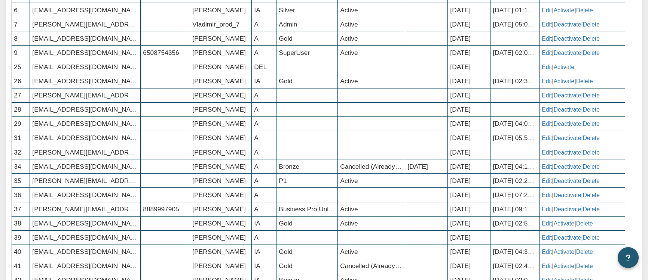
click at [294, 99] on div at bounding box center [306, 96] width 61 height 14
click at [292, 122] on div at bounding box center [306, 124] width 61 height 14
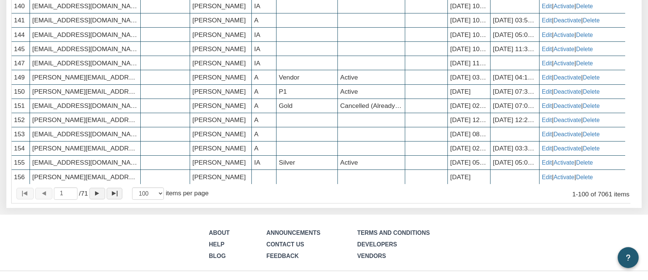
scroll to position [1420, 0]
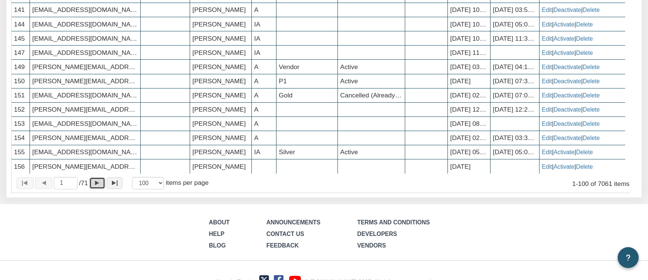
click at [104, 190] on button "Page forward" at bounding box center [97, 184] width 16 height 12
type input "2"
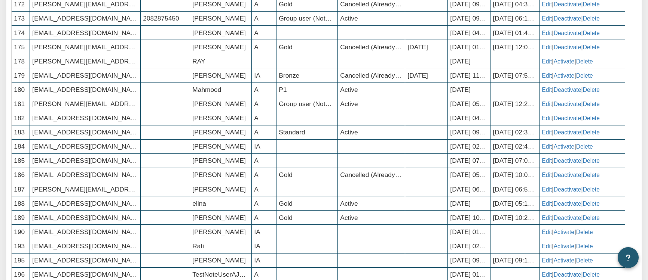
scroll to position [0, 0]
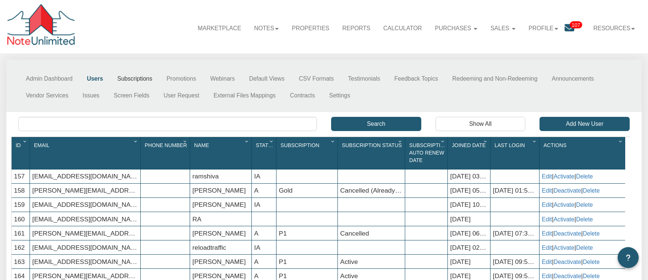
click at [138, 78] on link "Subscriptions" at bounding box center [134, 78] width 49 height 17
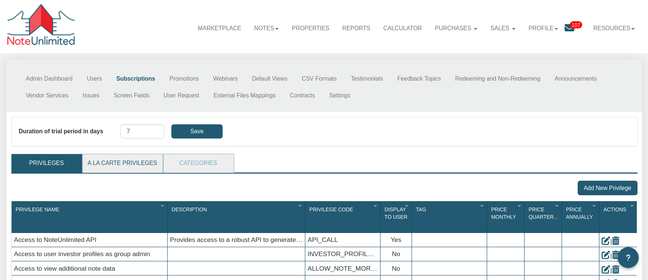
click at [128, 166] on link "A La Carte Privileges" at bounding box center [122, 163] width 79 height 19
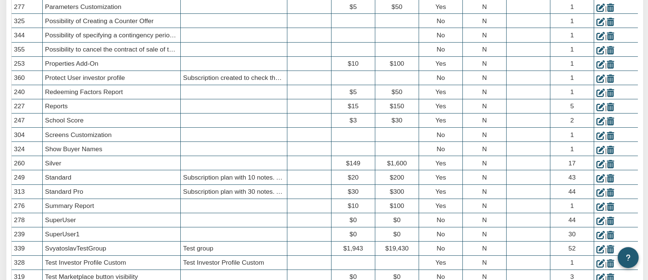
scroll to position [995, 0]
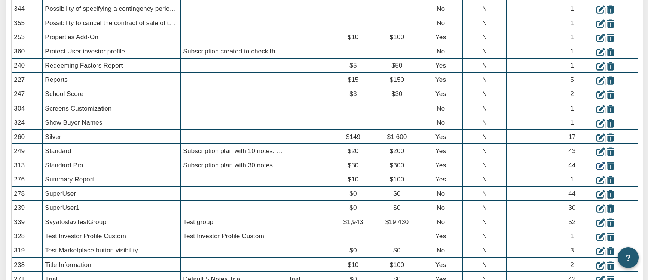
click at [601, 171] on icon at bounding box center [600, 166] width 9 height 9
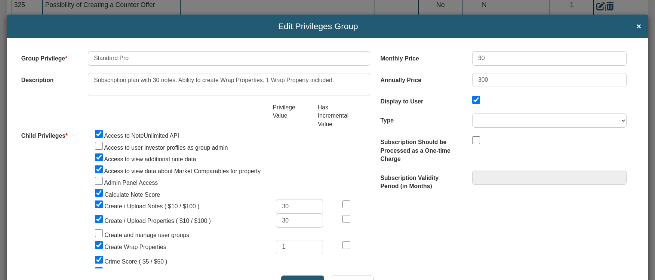
scroll to position [60, 0]
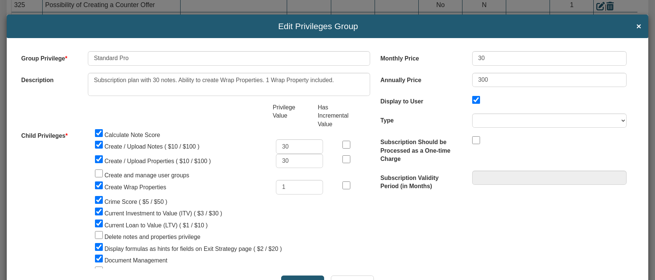
click at [213, 238] on div "Delete notes and properties privilege" at bounding box center [229, 236] width 282 height 12
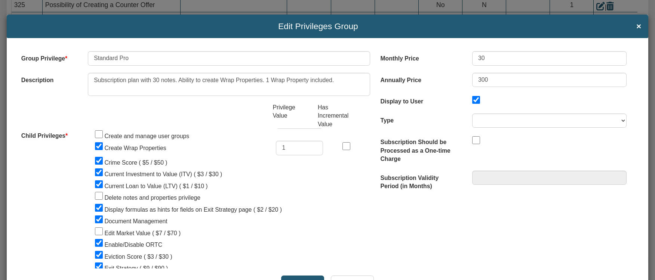
scroll to position [120, 0]
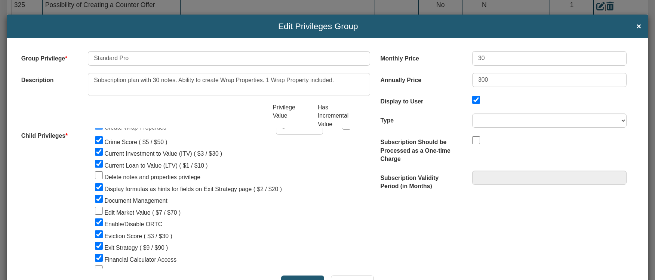
click at [96, 176] on input "Delete notes and properties privilege" at bounding box center [99, 176] width 8 height 8
checkbox input "true"
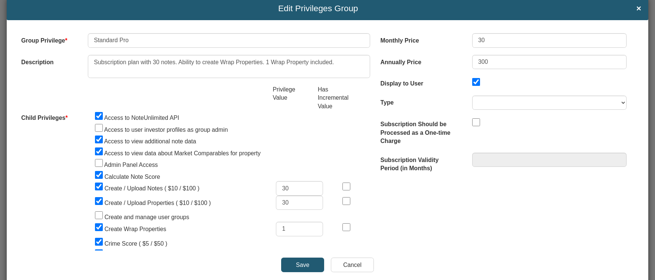
scroll to position [0, 0]
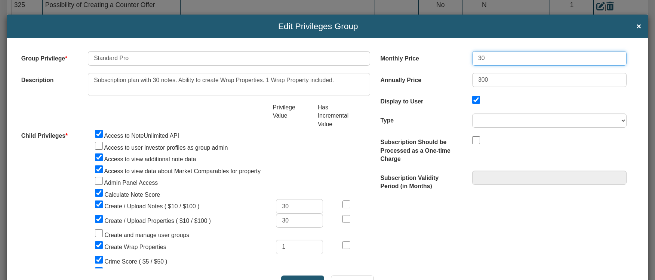
drag, startPoint x: 473, startPoint y: 58, endPoint x: 479, endPoint y: 57, distance: 6.5
click at [479, 57] on input "30" at bounding box center [549, 58] width 154 height 15
type input "45"
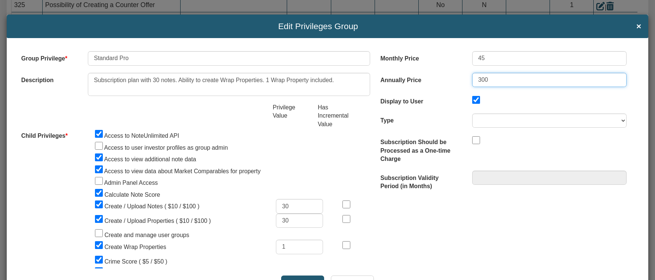
drag, startPoint x: 473, startPoint y: 79, endPoint x: 478, endPoint y: 78, distance: 4.9
click at [478, 78] on input "300" at bounding box center [549, 80] width 154 height 15
type input "450"
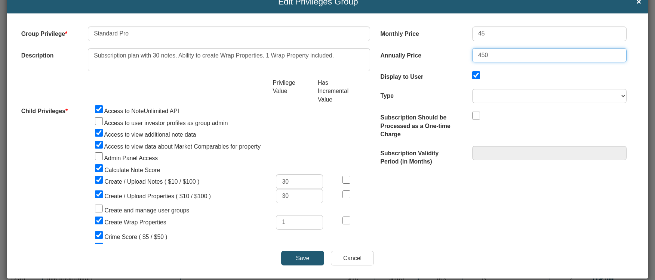
scroll to position [38, 0]
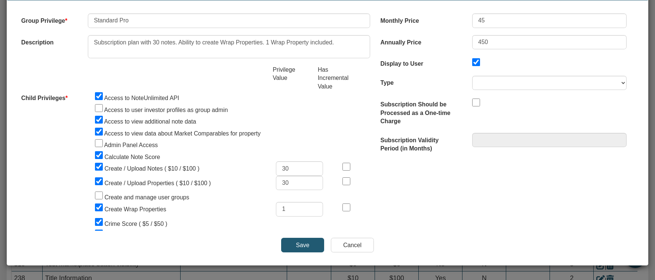
click at [298, 244] on button "Save" at bounding box center [302, 245] width 43 height 15
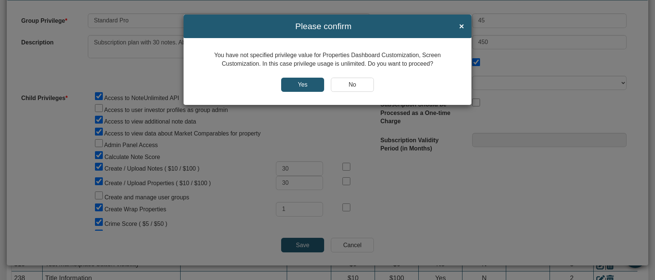
click at [301, 86] on input "Yes" at bounding box center [302, 85] width 43 height 15
click at [300, 82] on input "Yes" at bounding box center [302, 85] width 43 height 15
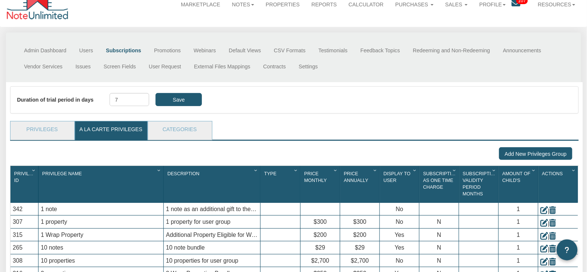
scroll to position [30, 0]
